Goal: Information Seeking & Learning: Learn about a topic

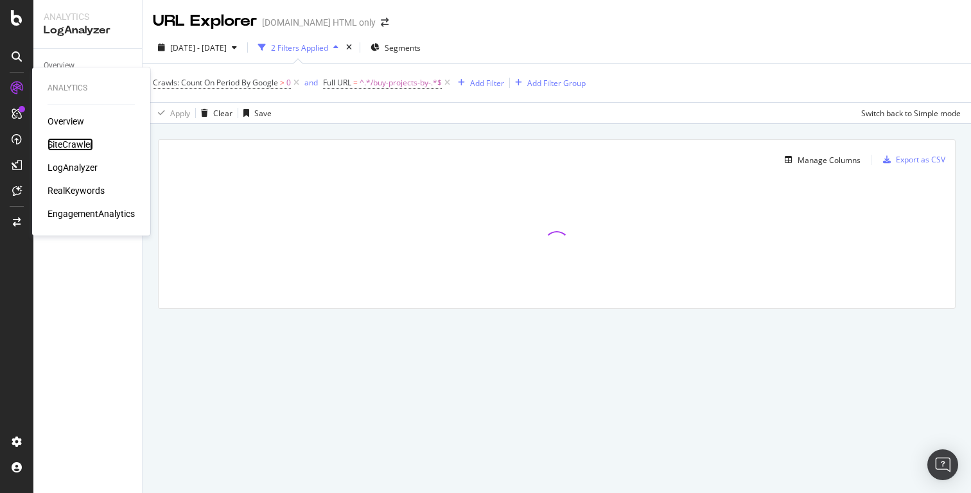
click at [76, 143] on div "SiteCrawler" at bounding box center [71, 144] width 46 height 13
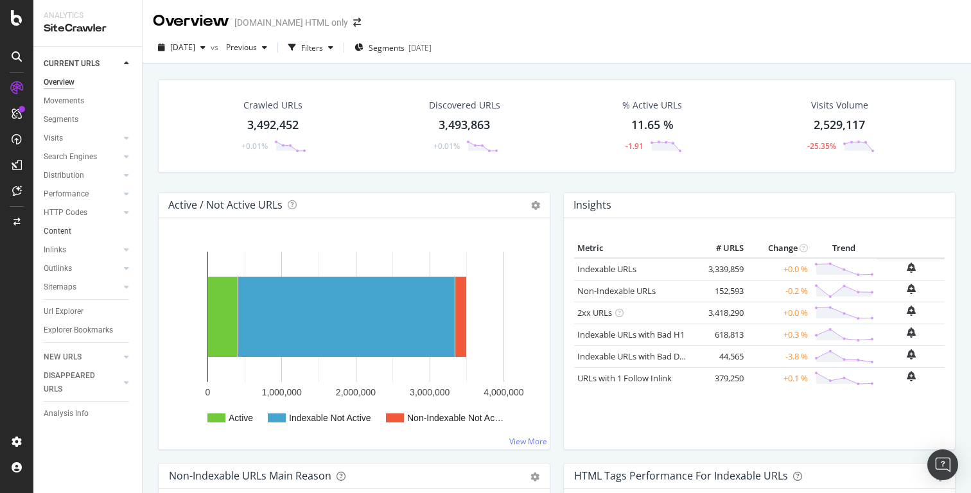
click at [71, 231] on link "Content" at bounding box center [88, 231] width 89 height 13
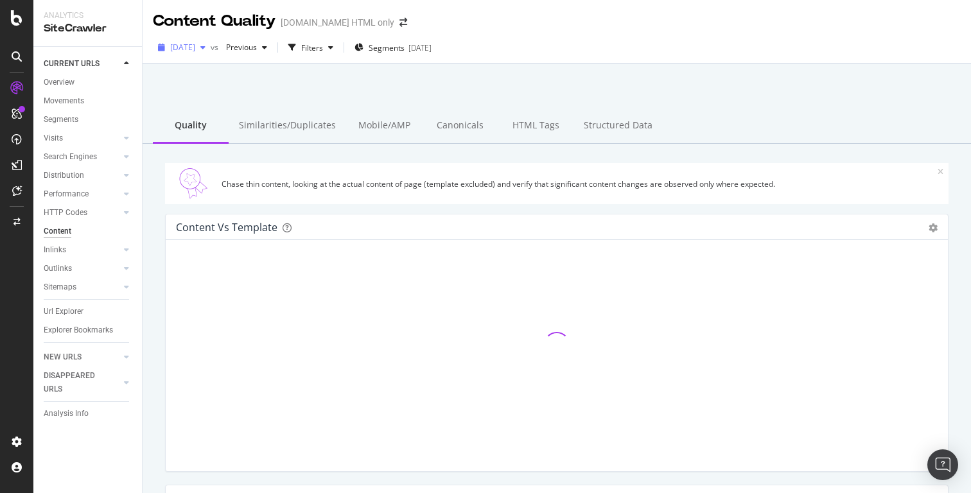
click at [206, 49] on icon "button" at bounding box center [202, 48] width 5 height 8
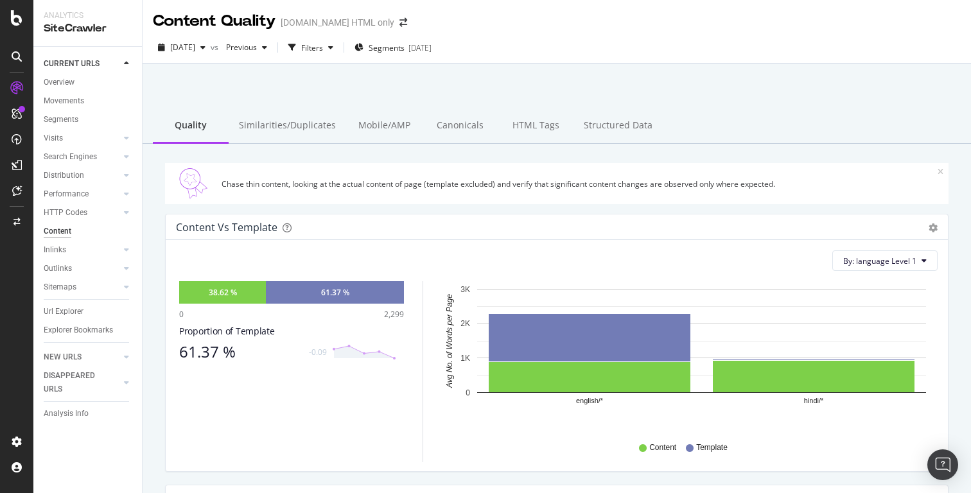
click at [566, 40] on div "[DATE] vs Previous Filters Segments [DATE]" at bounding box center [557, 50] width 829 height 26
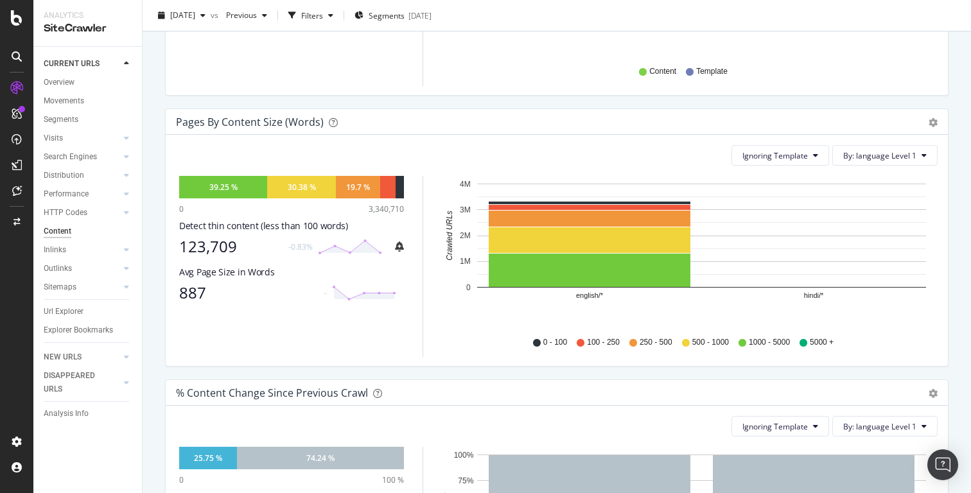
scroll to position [400, 0]
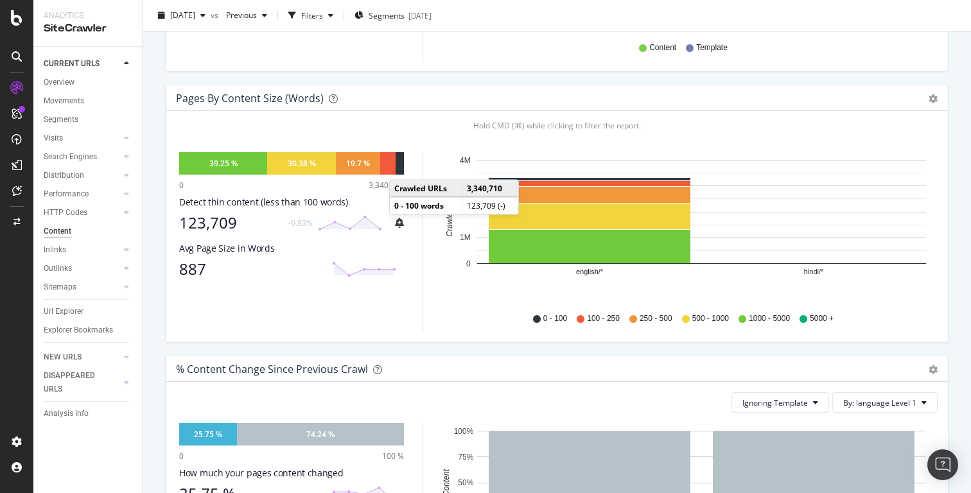
click at [402, 167] on div at bounding box center [400, 163] width 8 height 22
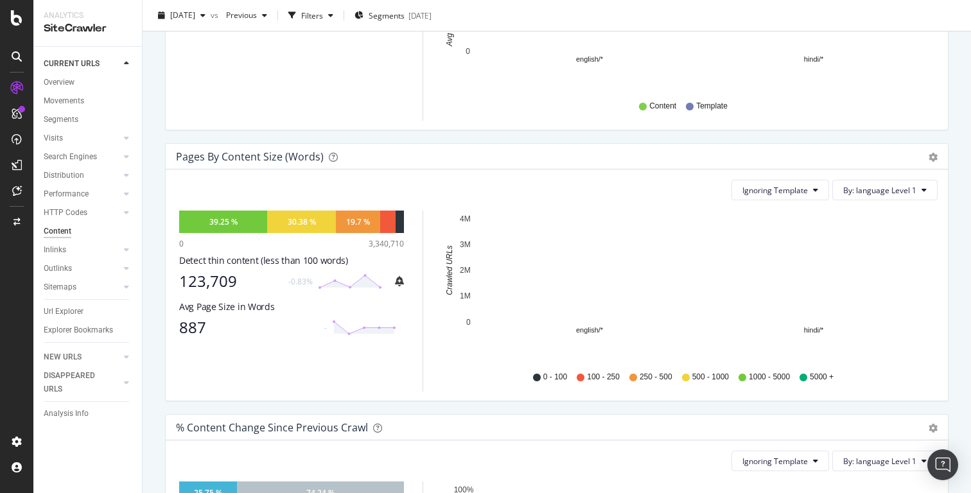
scroll to position [342, 0]
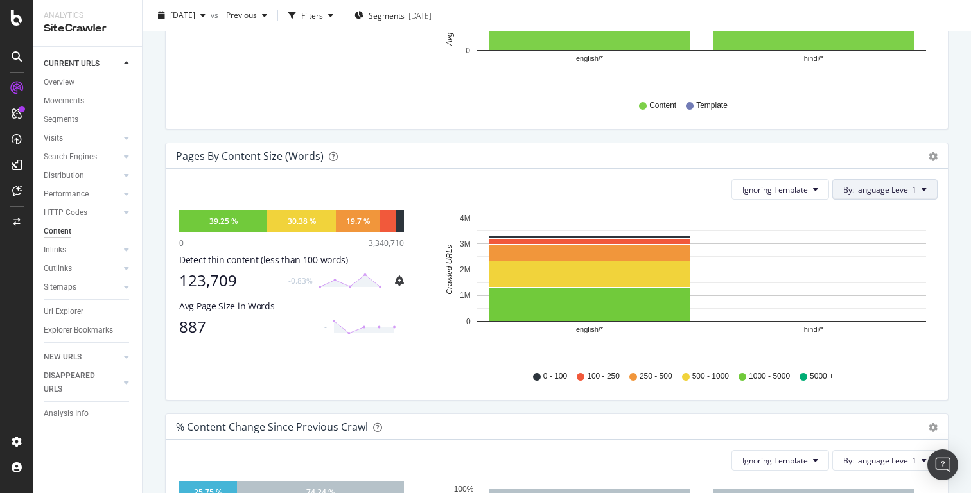
click at [876, 190] on span "By: language Level 1" at bounding box center [879, 189] width 73 height 11
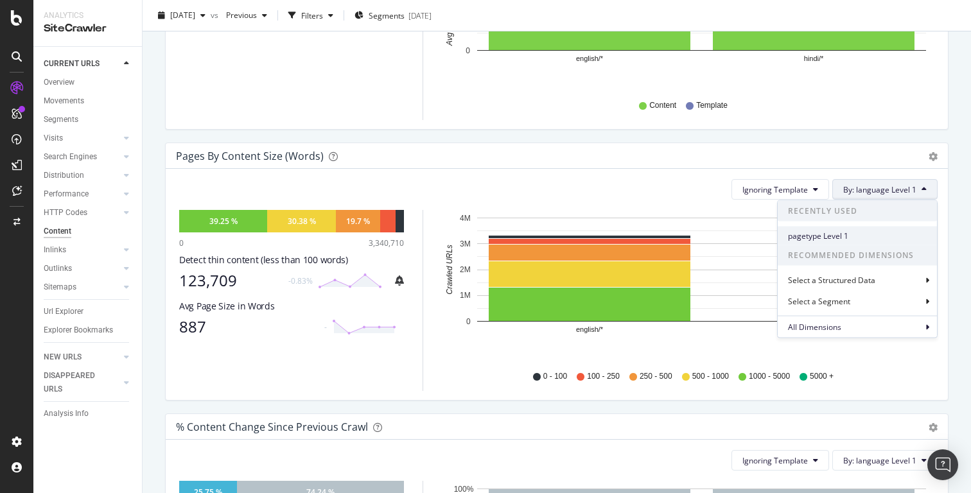
click at [839, 236] on span "pagetype Level 1" at bounding box center [857, 236] width 139 height 12
